Goal: Information Seeking & Learning: Compare options

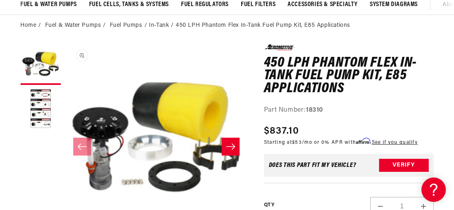
scroll to position [81, 0]
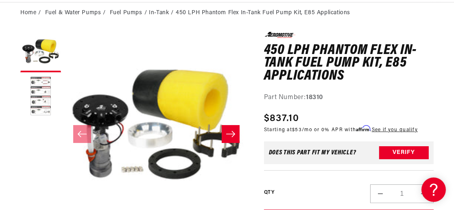
click at [48, 86] on button "Load image 2 in gallery view" at bounding box center [40, 97] width 41 height 41
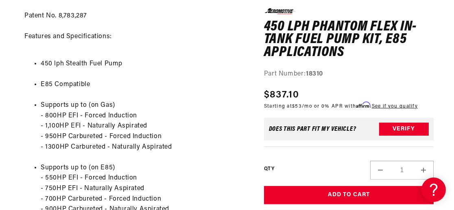
scroll to position [896, 0]
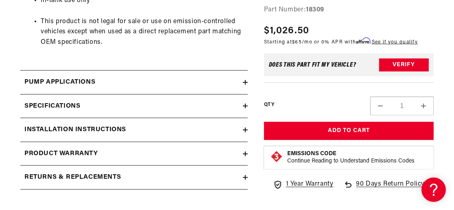
scroll to position [1180, 0]
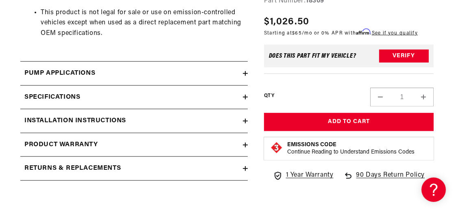
click at [63, 101] on h2 "Specifications" at bounding box center [52, 97] width 56 height 11
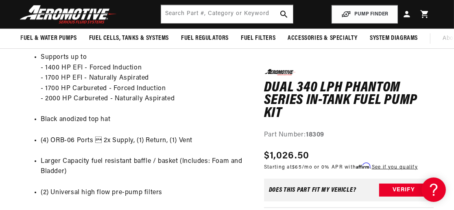
scroll to position [773, 0]
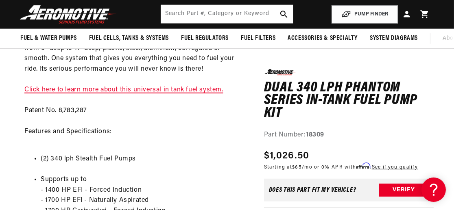
click at [61, 93] on link "Click here to learn more about this universal in tank fuel system." at bounding box center [123, 90] width 199 height 7
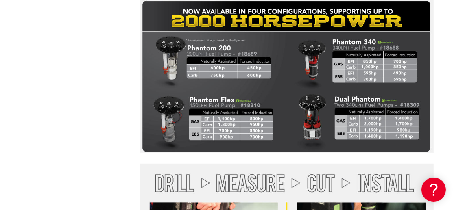
scroll to position [814, 0]
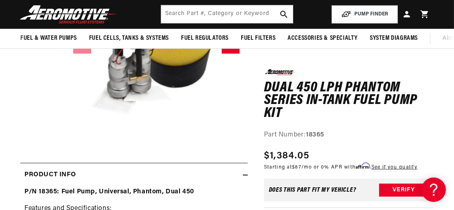
scroll to position [163, 0]
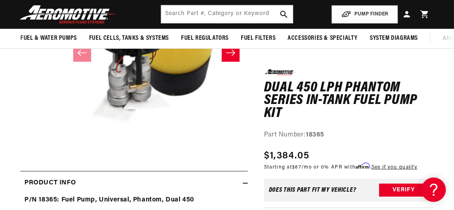
click at [230, 57] on icon "Slide right" at bounding box center [231, 53] width 10 height 8
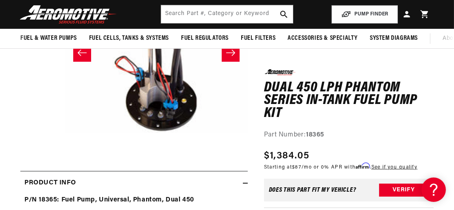
scroll to position [0, 183]
click at [229, 57] on icon "Slide right" at bounding box center [231, 53] width 10 height 8
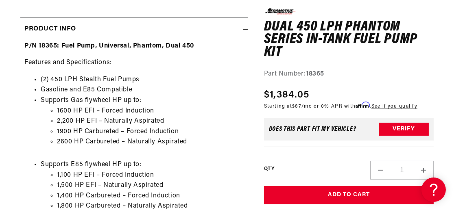
scroll to position [326, 0]
